Goal: Task Accomplishment & Management: Use online tool/utility

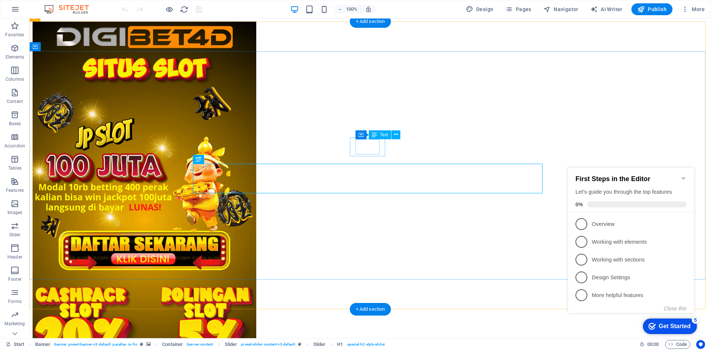
scroll to position [393, 0]
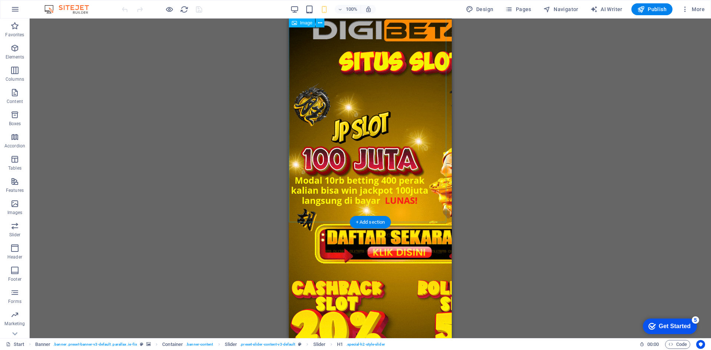
scroll to position [0, 0]
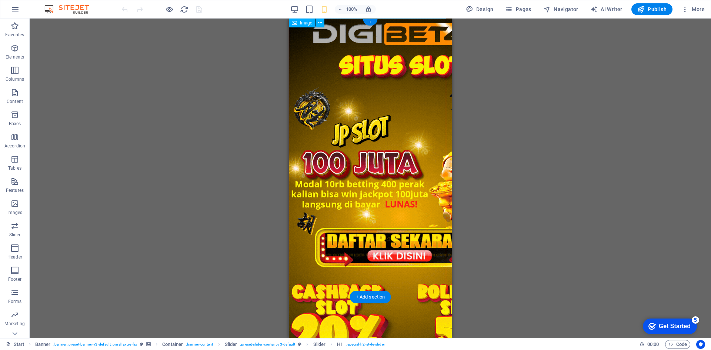
click at [372, 84] on figure at bounding box center [370, 217] width 163 height 396
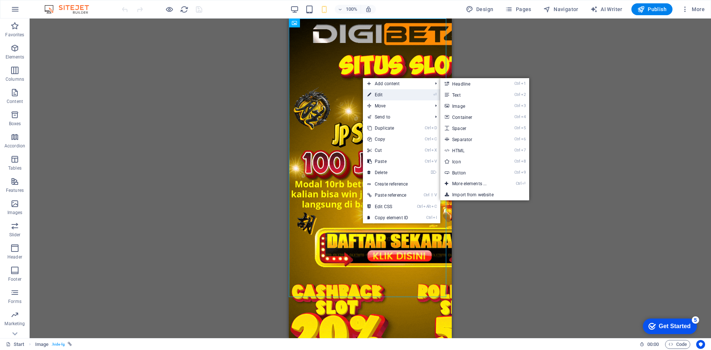
click at [392, 93] on link "⏎ Edit" at bounding box center [388, 94] width 50 height 11
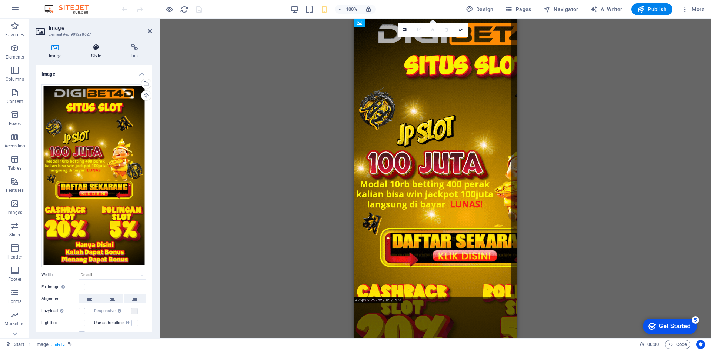
click at [92, 50] on icon at bounding box center [96, 47] width 36 height 7
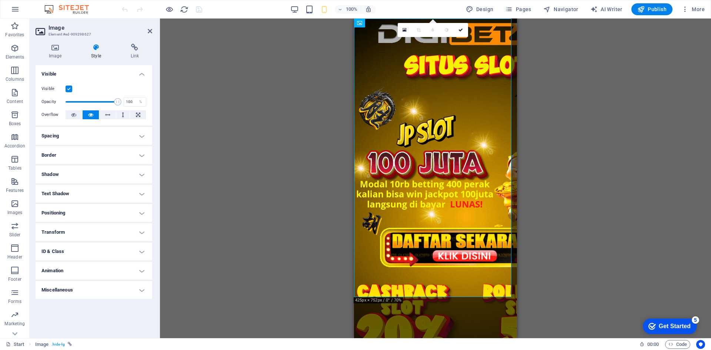
click at [70, 86] on label at bounding box center [69, 89] width 7 height 7
click at [0, 0] on input "Visible" at bounding box center [0, 0] width 0 height 0
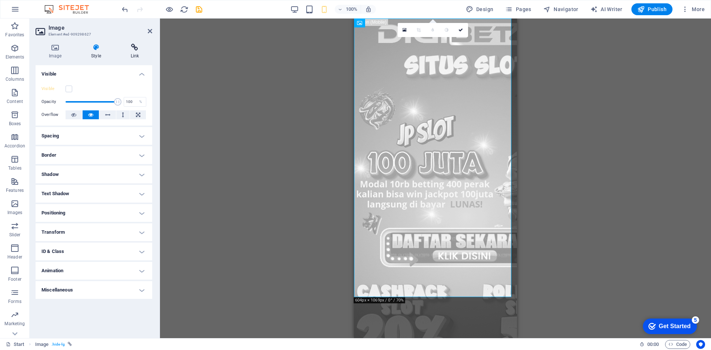
click at [133, 48] on icon at bounding box center [134, 47] width 35 height 7
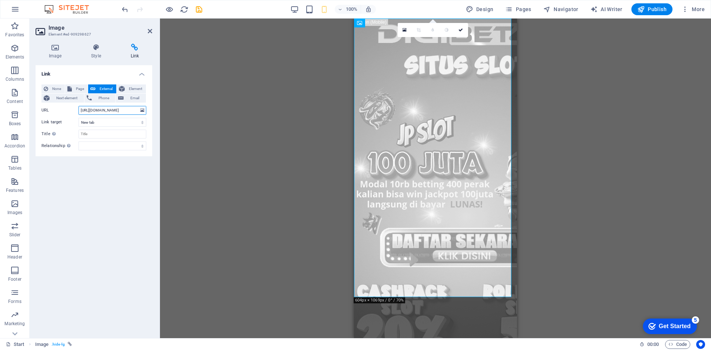
click at [125, 111] on input "[URL][DOMAIN_NAME]" at bounding box center [112, 110] width 68 height 9
click at [106, 216] on div "Link None Page External Element Next element Phone Email Page Start Subpage Leg…" at bounding box center [94, 198] width 117 height 267
click at [651, 9] on span "Publish" at bounding box center [651, 9] width 29 height 7
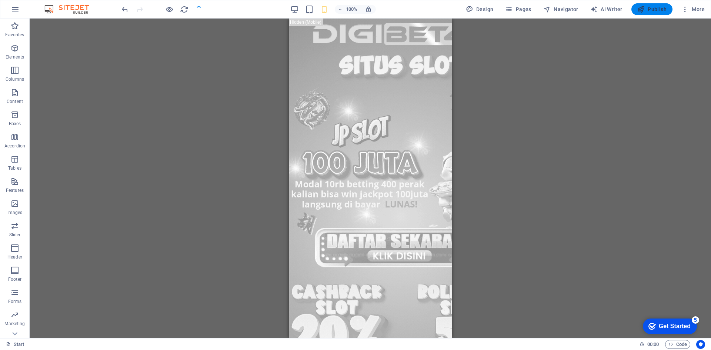
click at [648, 7] on span "Publish" at bounding box center [651, 9] width 29 height 7
